Goal: Use online tool/utility: Utilize a website feature to perform a specific function

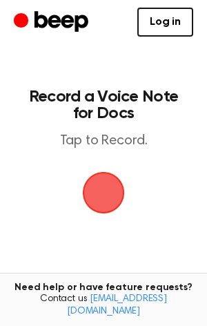
click at [97, 201] on span "button" at bounding box center [103, 192] width 55 height 55
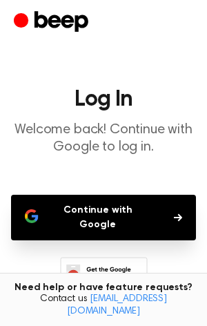
click at [117, 221] on button "Continue with Google" at bounding box center [103, 218] width 185 height 46
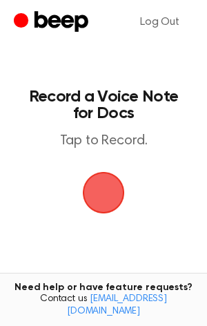
click at [108, 190] on span "button" at bounding box center [103, 192] width 47 height 47
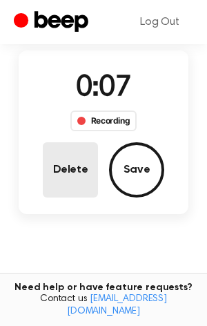
scroll to position [88, 0]
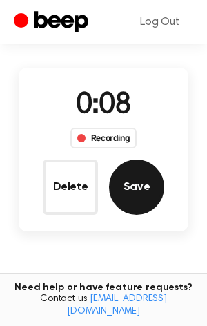
click at [115, 170] on button "Save" at bounding box center [136, 186] width 55 height 55
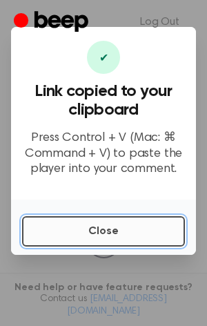
click at [106, 222] on button "Close" at bounding box center [103, 231] width 163 height 30
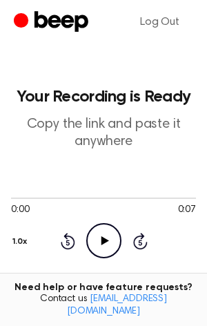
click at [104, 244] on icon "Play Audio" at bounding box center [103, 240] width 35 height 35
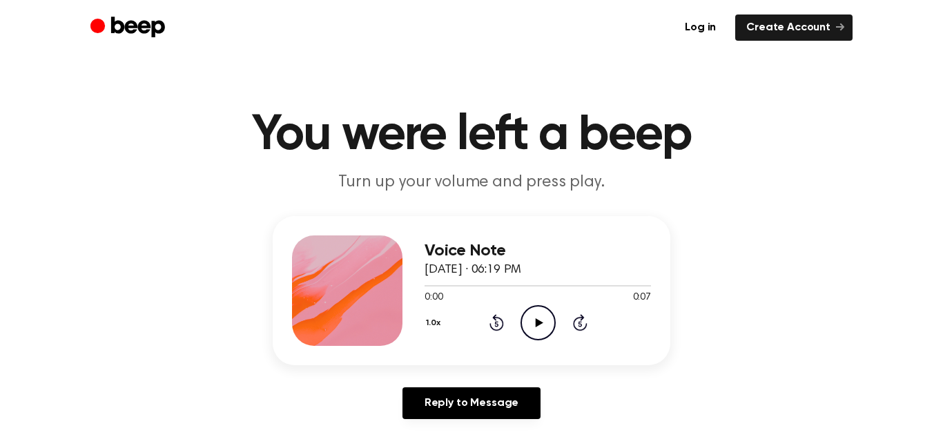
click at [535, 317] on icon "Play Audio" at bounding box center [537, 322] width 35 height 35
